Goal: Information Seeking & Learning: Learn about a topic

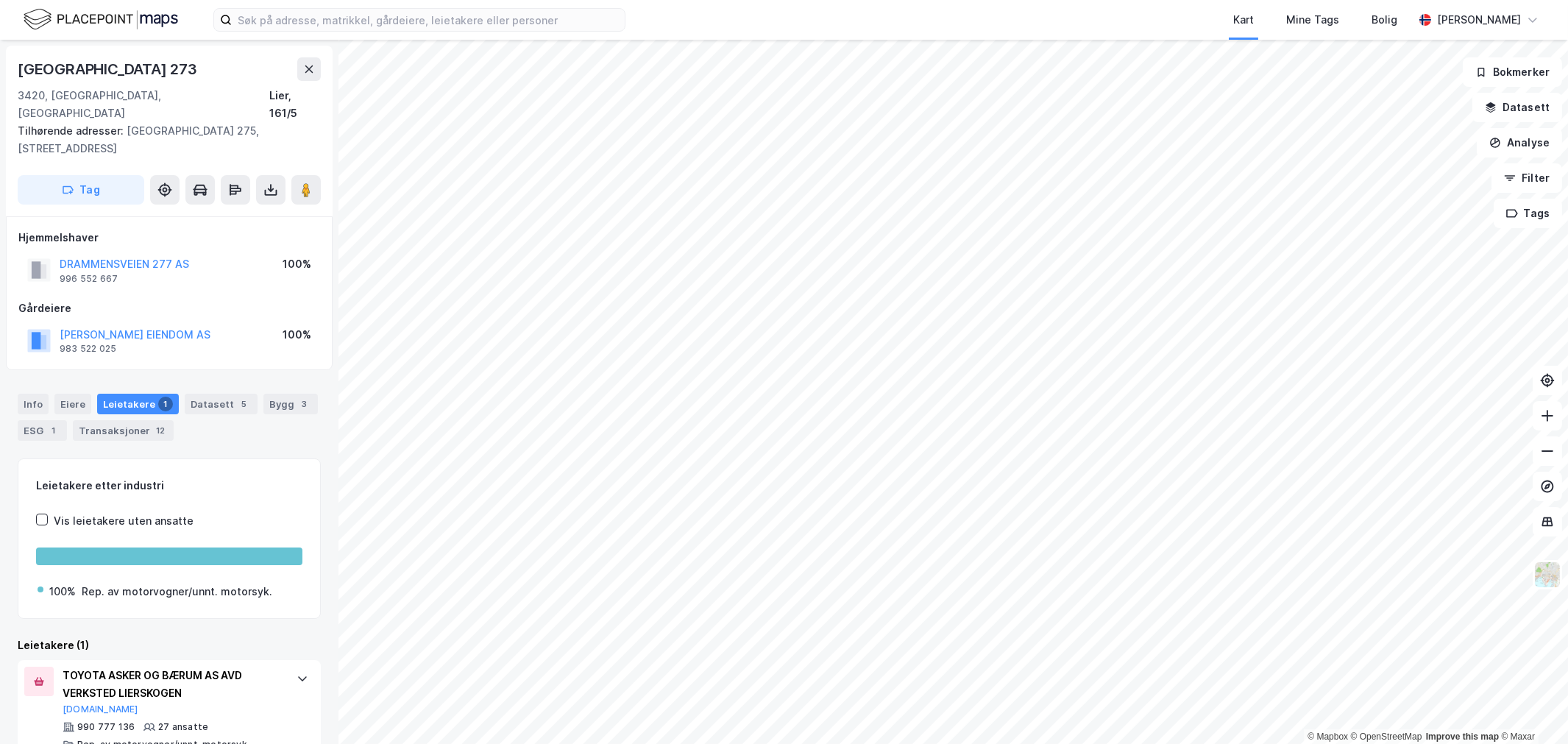
scroll to position [13, 0]
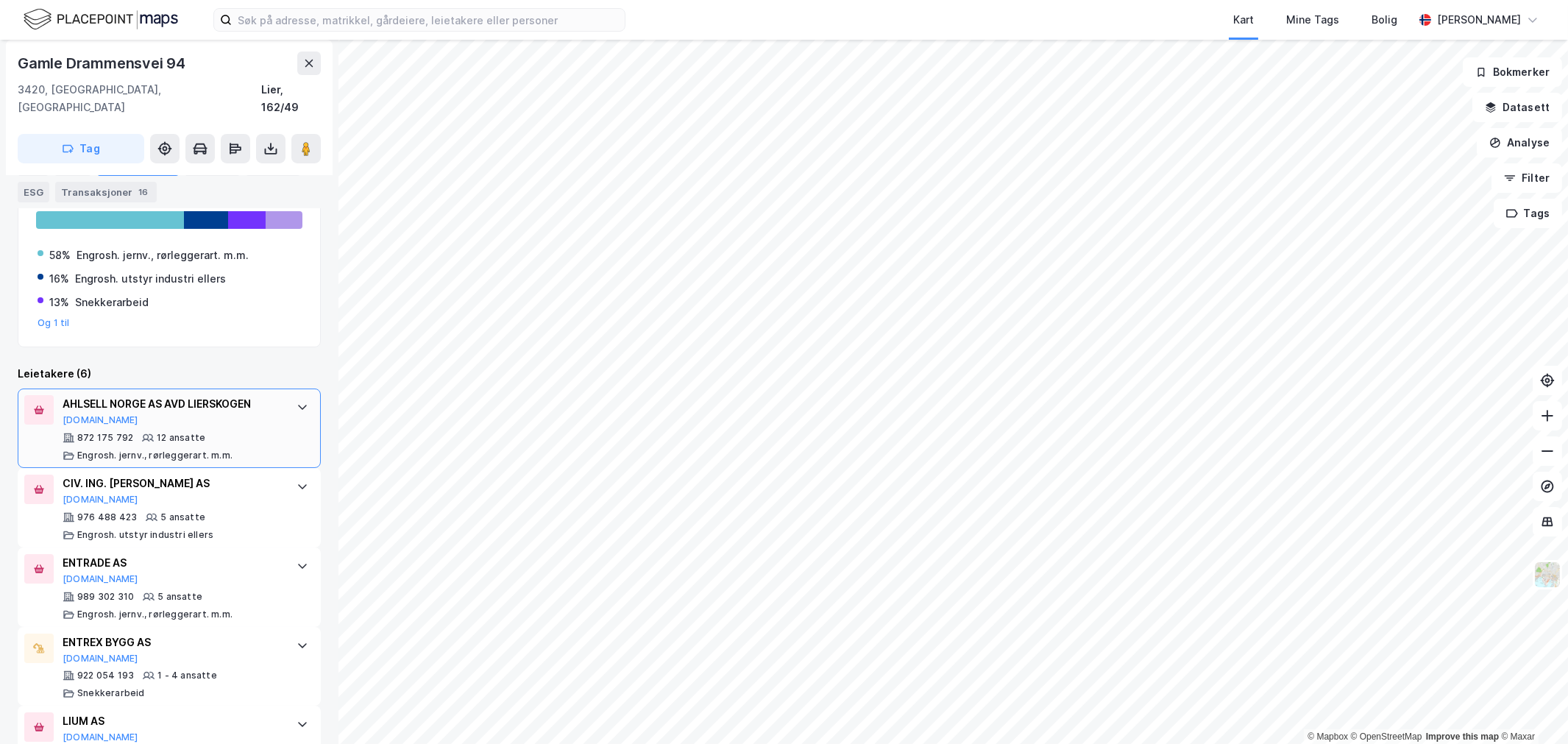
scroll to position [422, 0]
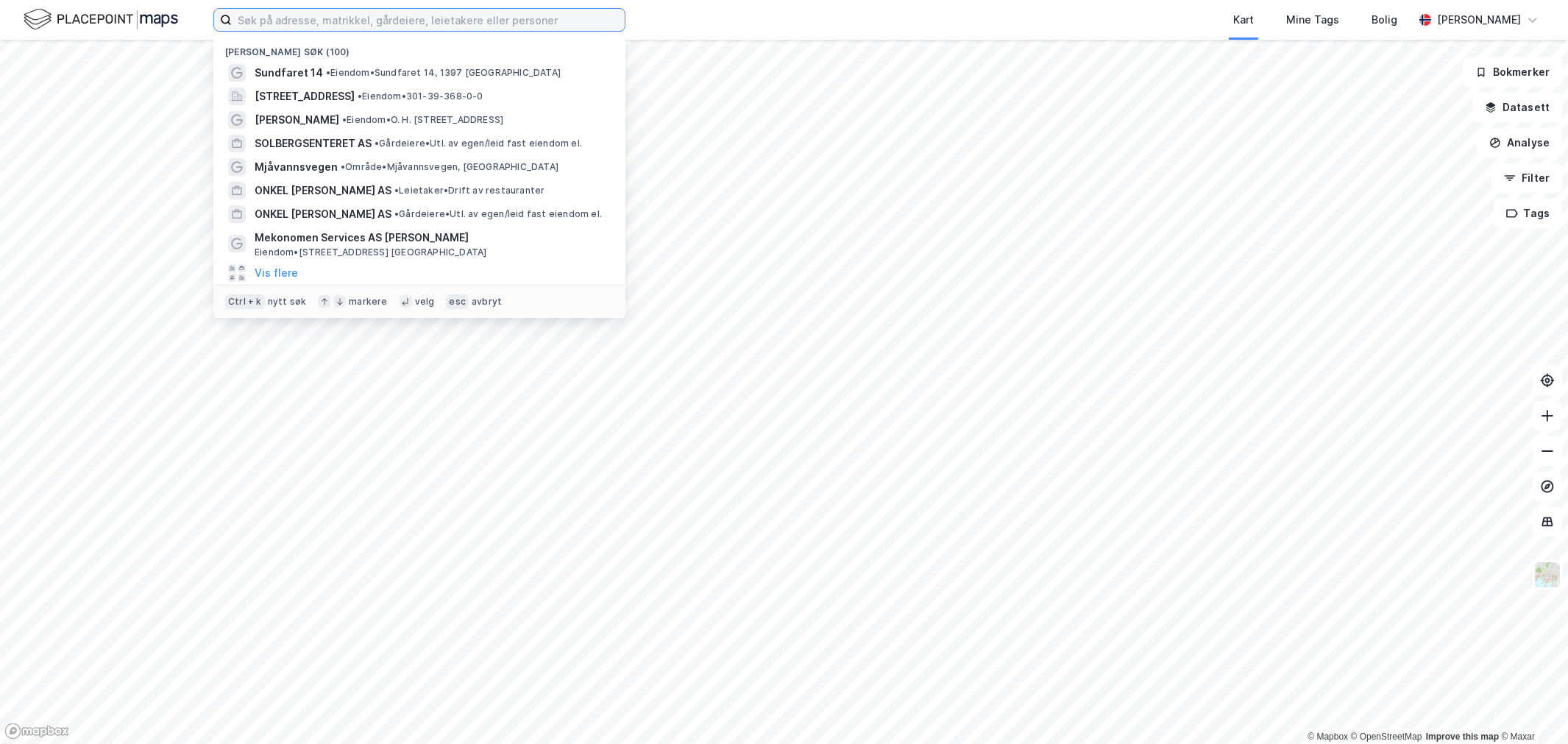
paste input "kalvetangveien"
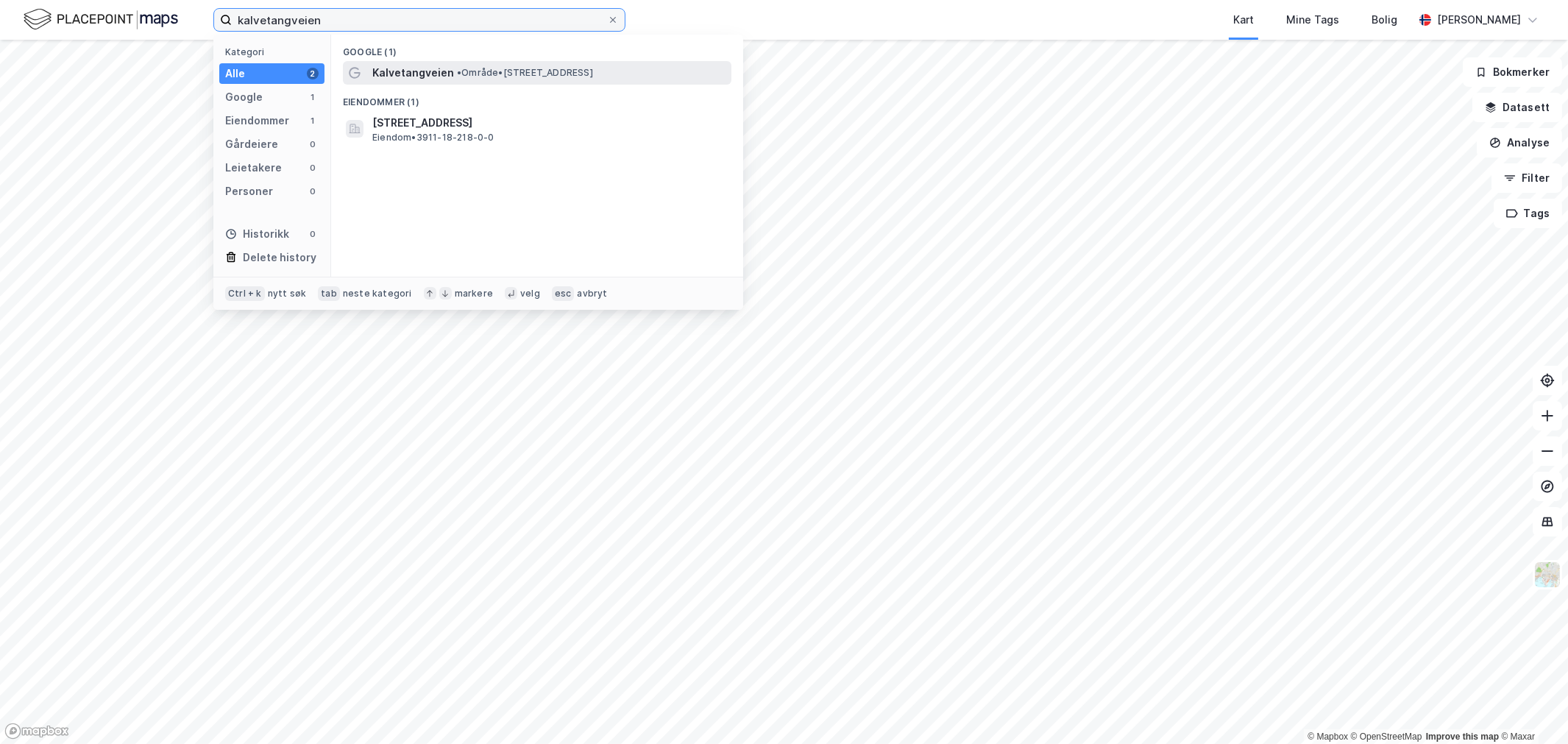
type input "kalvetangveien"
click at [436, 69] on span "Kalvetangveien" at bounding box center [412, 73] width 81 height 18
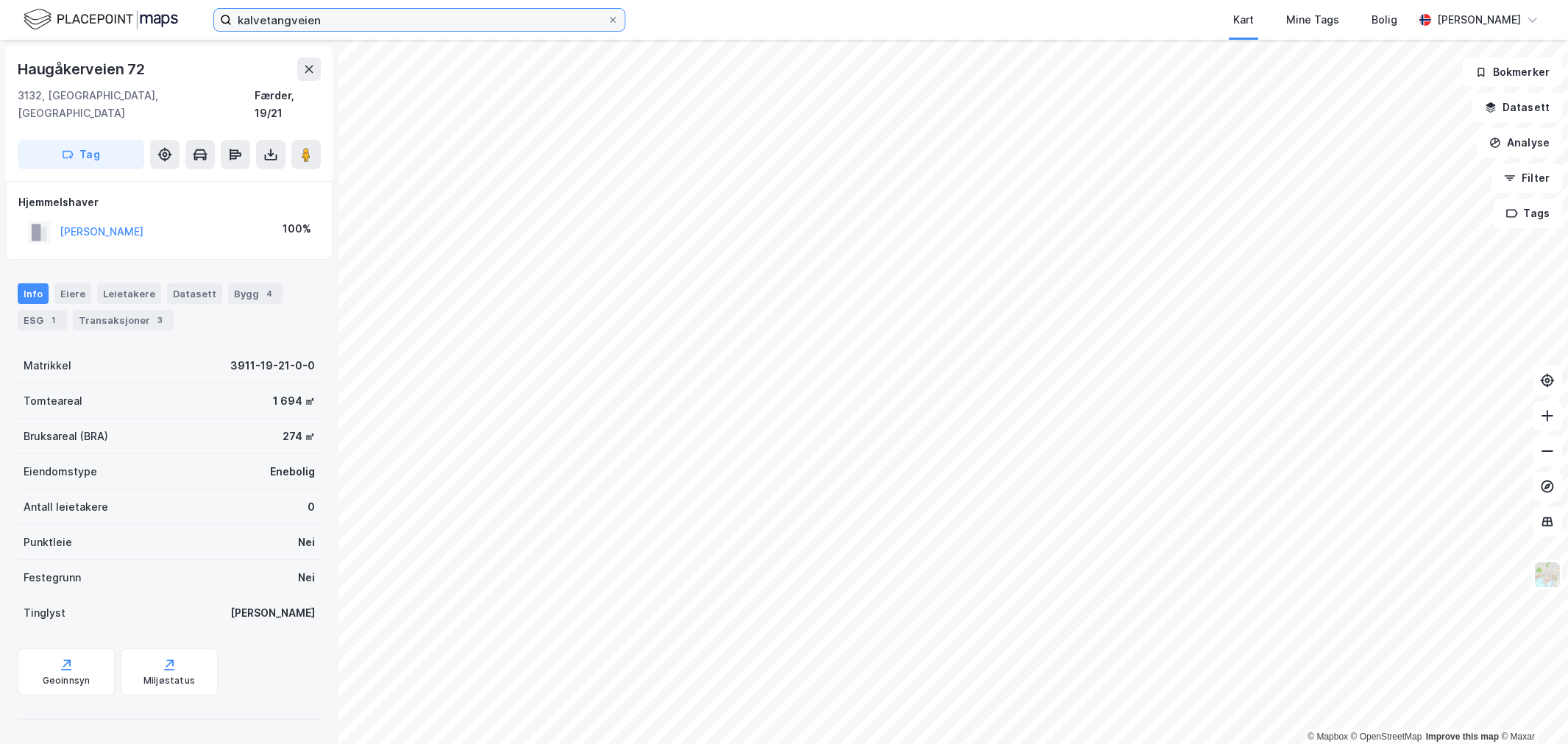
click at [508, 24] on input "kalvetangveien" at bounding box center [419, 20] width 376 height 22
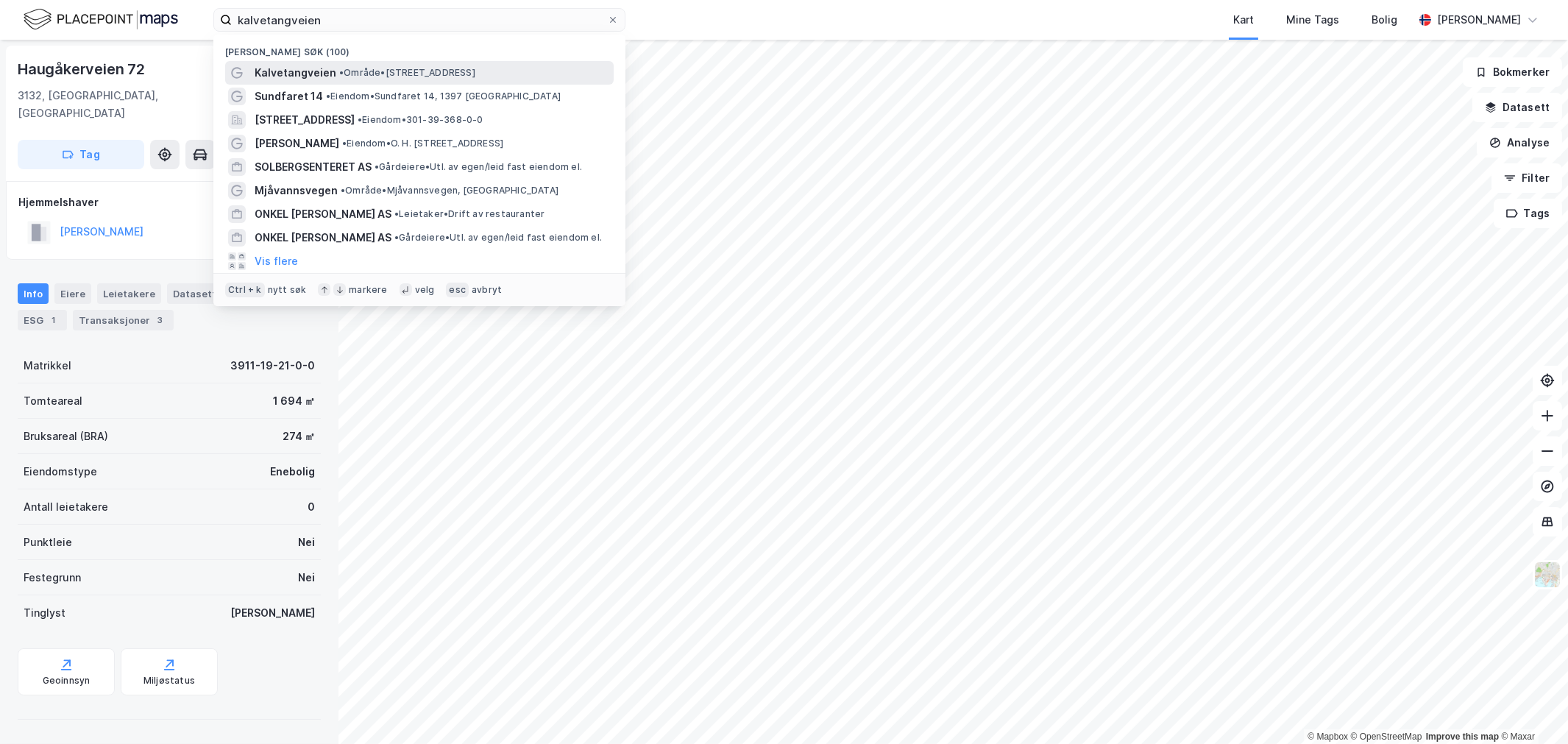
click at [364, 74] on span "• Område • Kalvetangveien, 3132 Husøysund" at bounding box center [407, 73] width 136 height 12
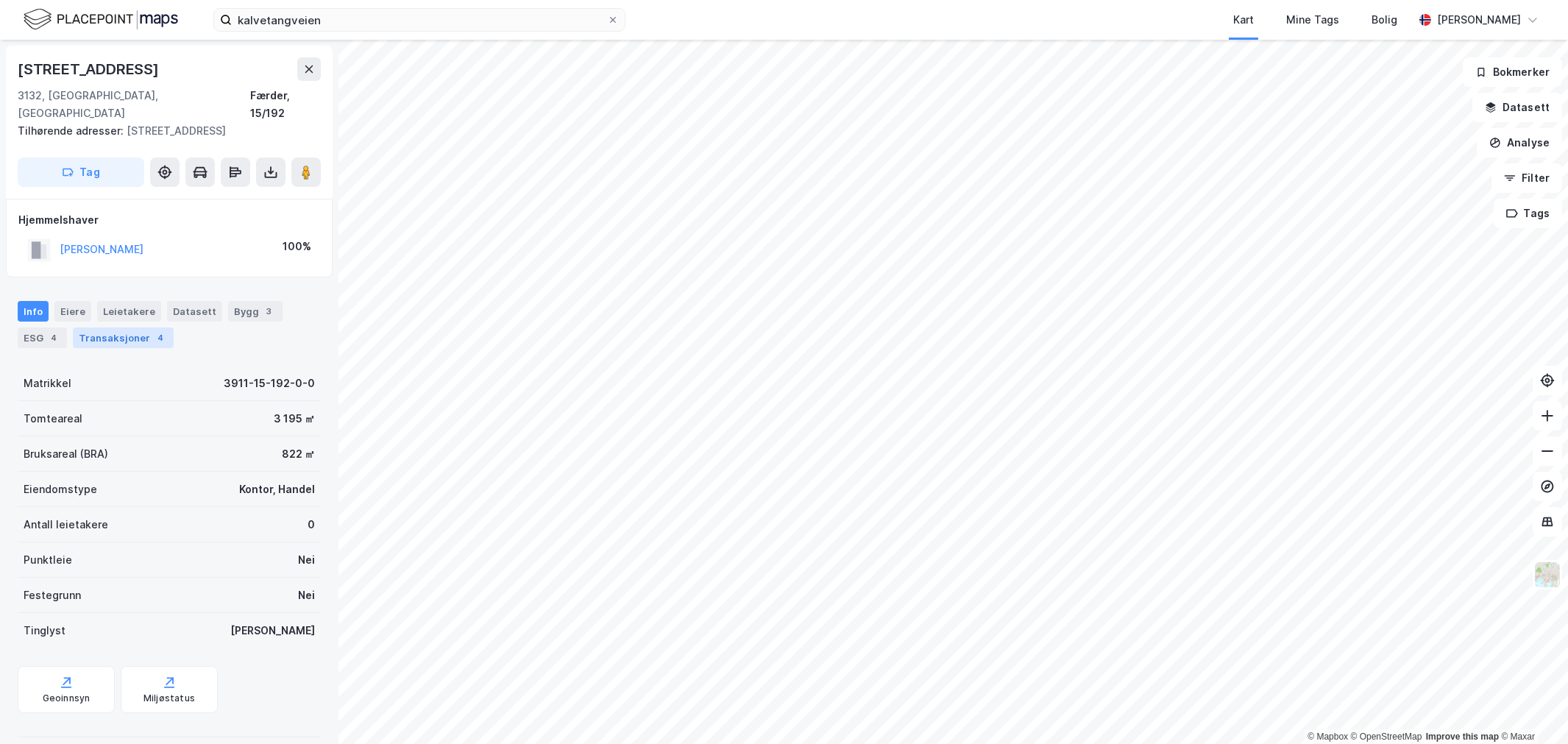
click at [134, 328] on div "Transaksjoner 4" at bounding box center [123, 338] width 101 height 21
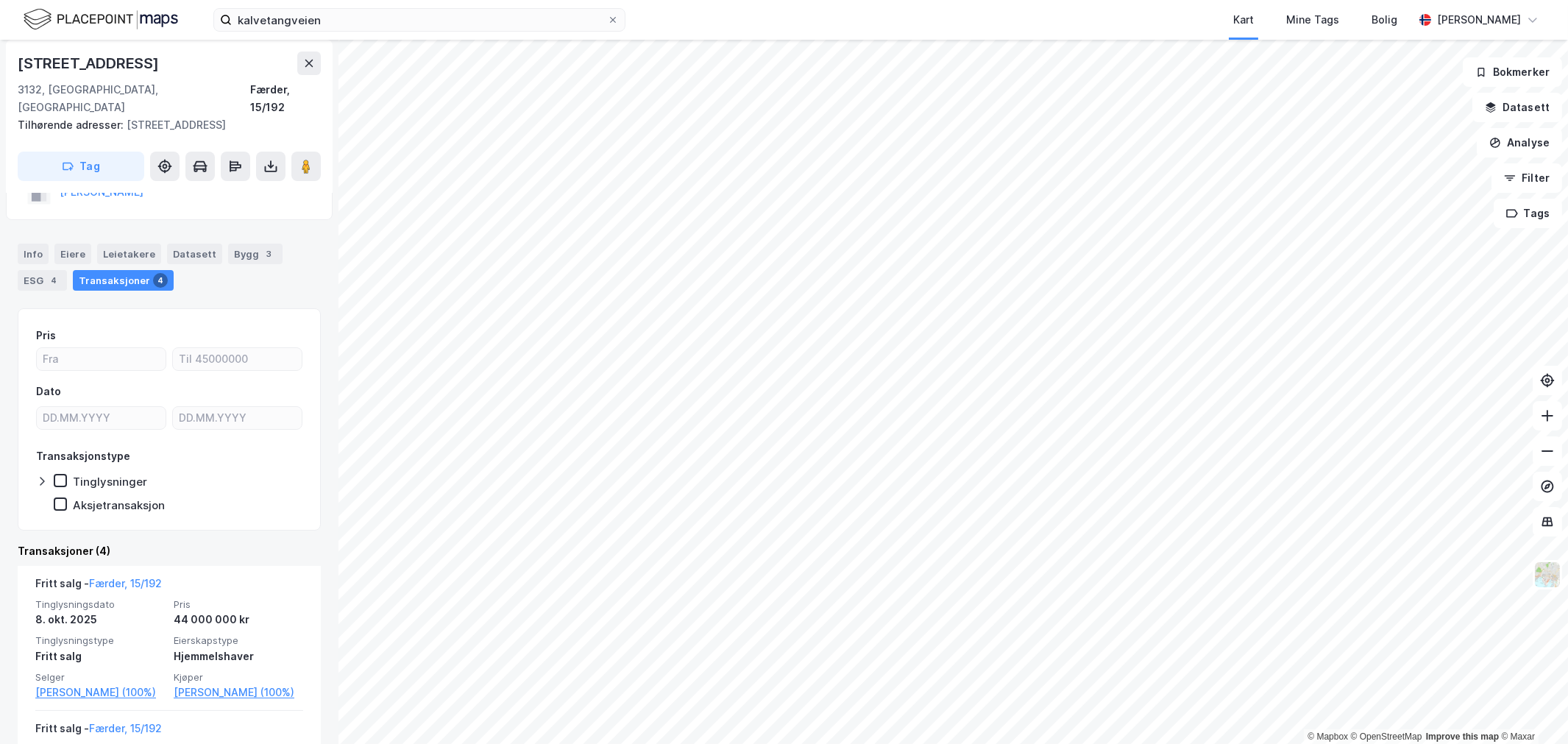
scroll to position [81, 0]
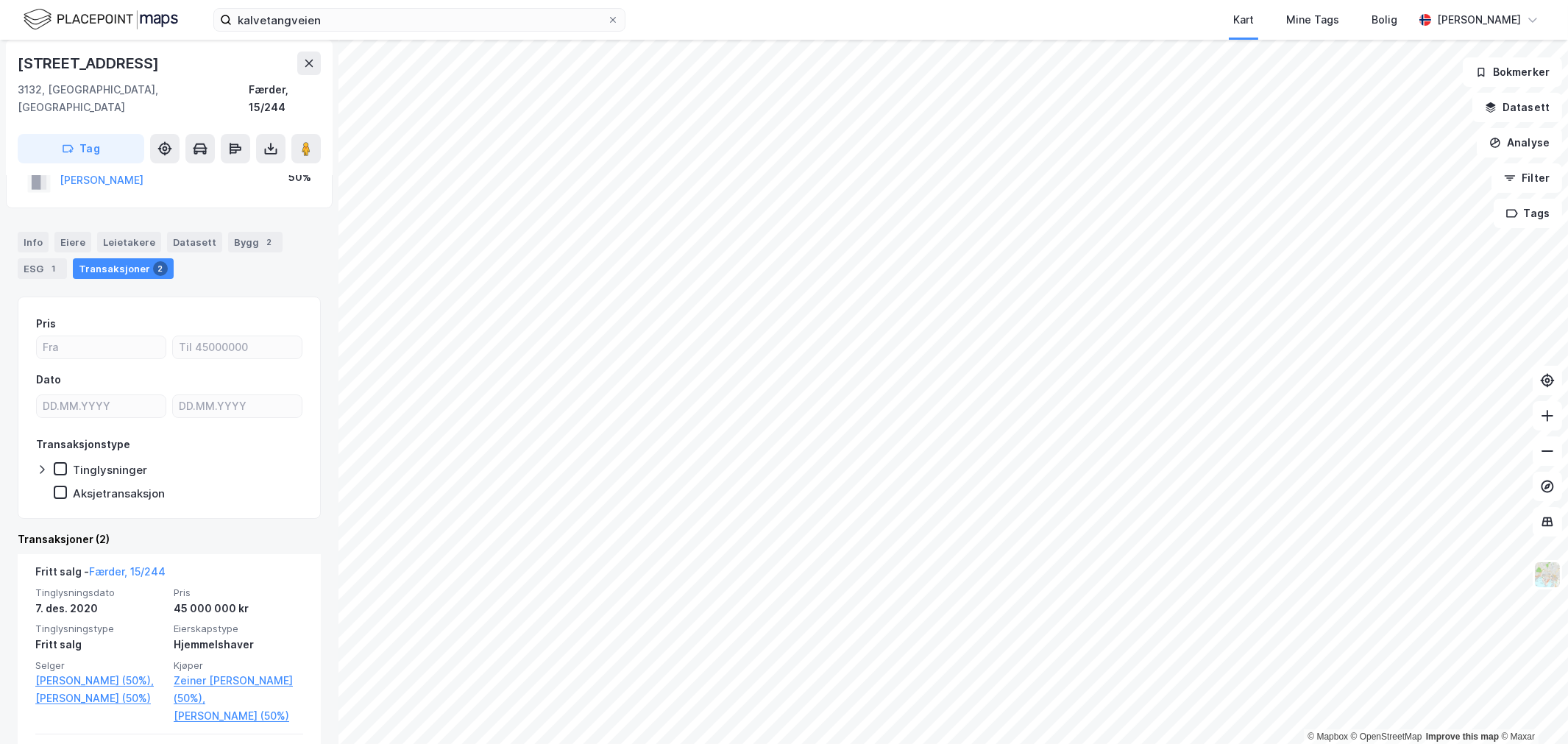
scroll to position [163, 0]
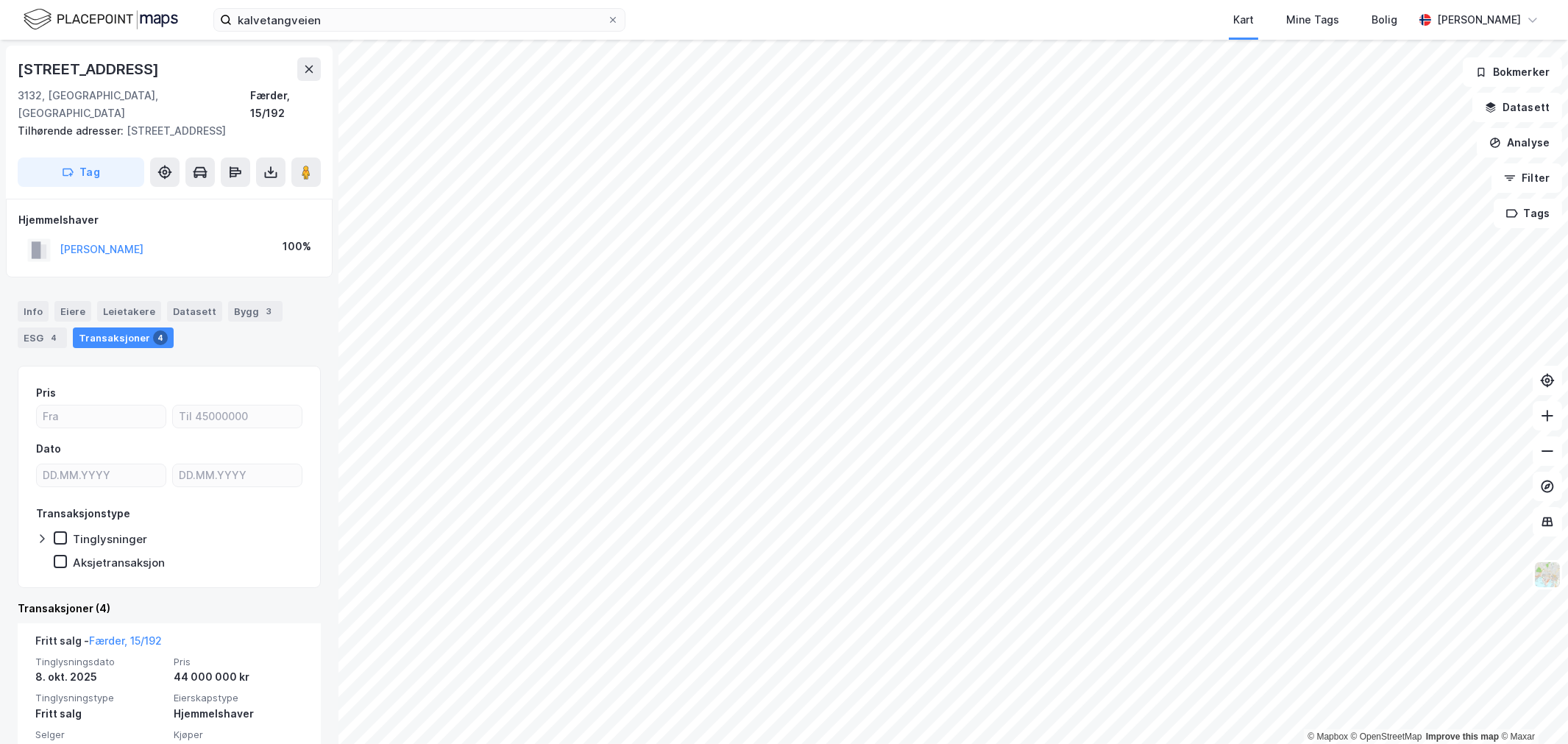
click at [808, 0] on html "kalvetangveien Kart Mine Tags Bolig Wilhelm Grøm © Mapbox © OpenStreetMap Impro…" at bounding box center [784, 372] width 1568 height 744
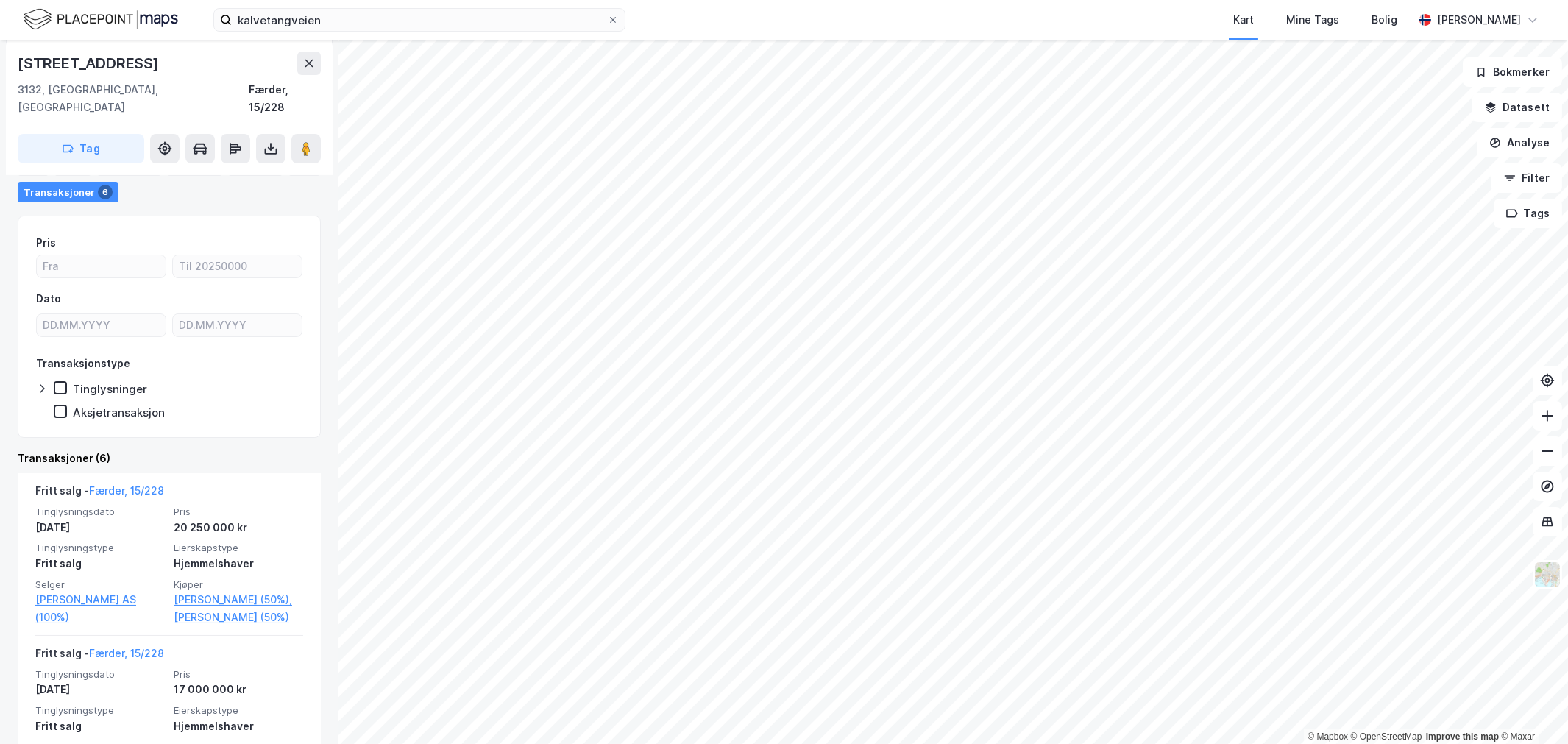
scroll to position [163, 0]
